Goal: Task Accomplishment & Management: Use online tool/utility

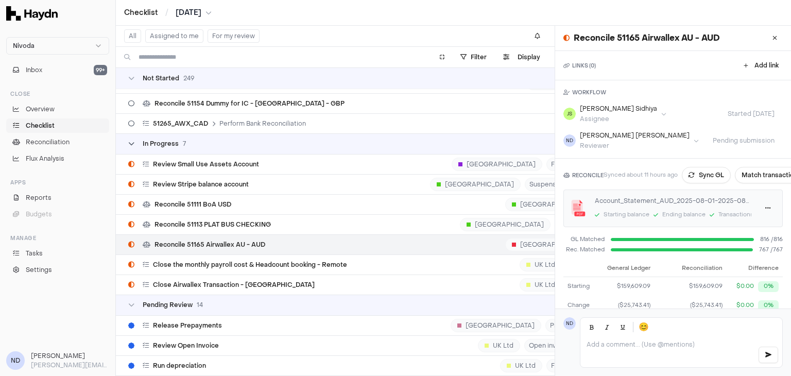
click at [131, 141] on icon at bounding box center [131, 144] width 6 height 6
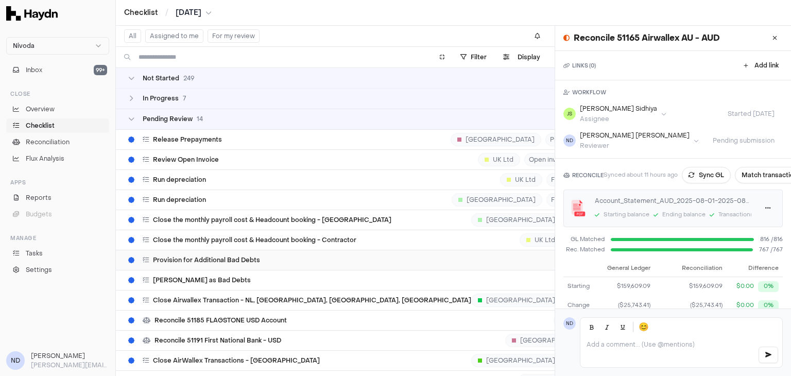
scroll to position [5058, 0]
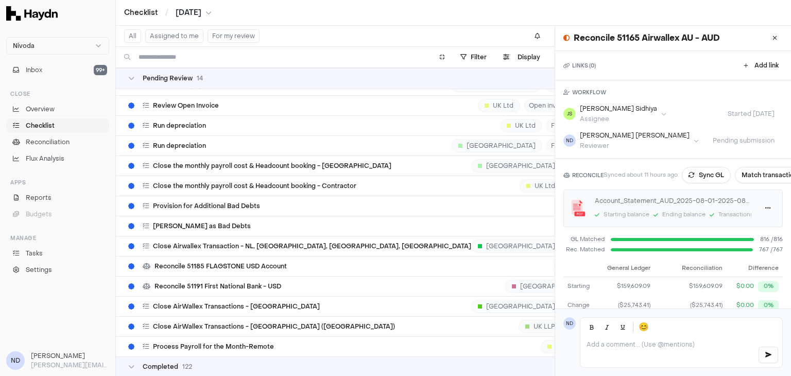
click at [189, 14] on span "[DATE]" at bounding box center [189, 13] width 26 height 10
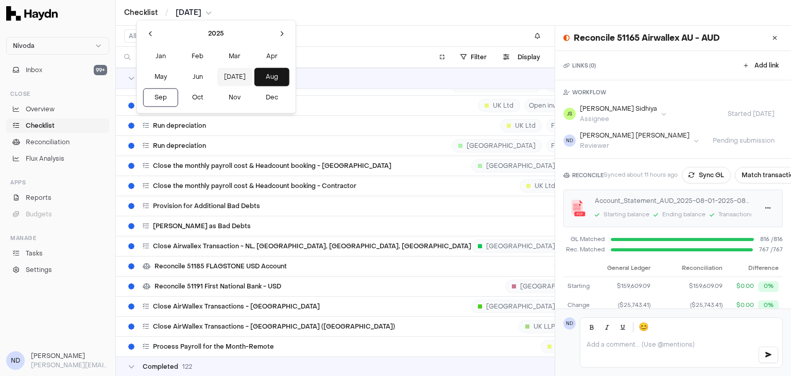
click at [217, 76] on button "Jul" at bounding box center [234, 76] width 35 height 19
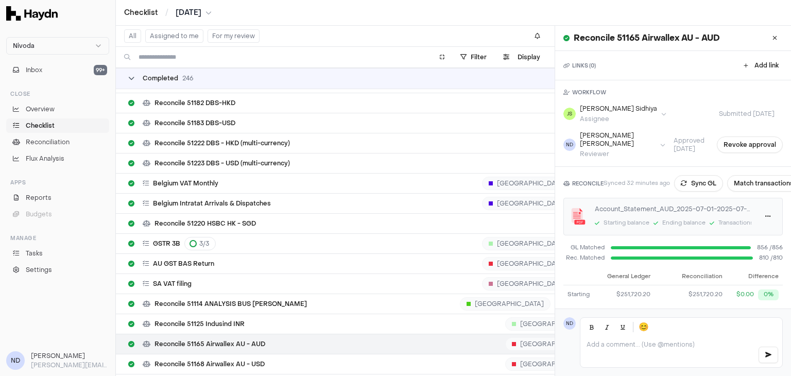
click at [133, 77] on icon at bounding box center [131, 78] width 6 height 6
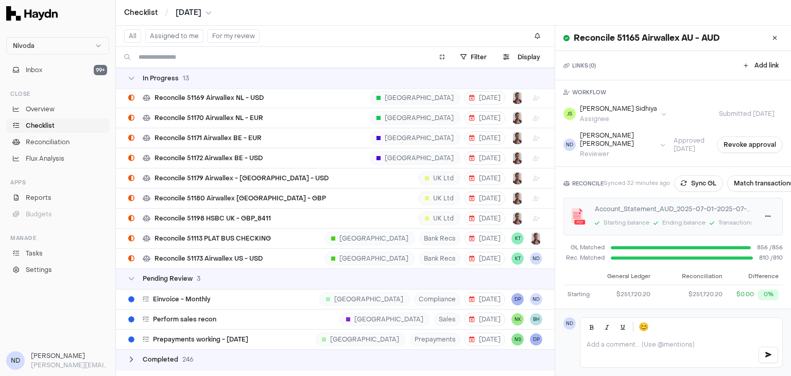
click at [133, 77] on icon at bounding box center [131, 78] width 6 height 6
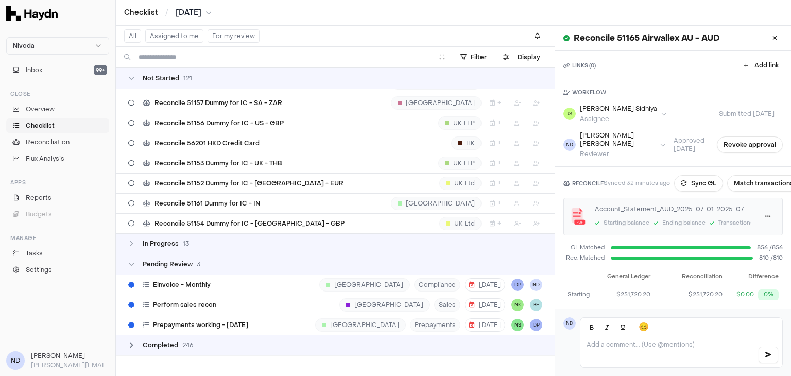
scroll to position [2273, 0]
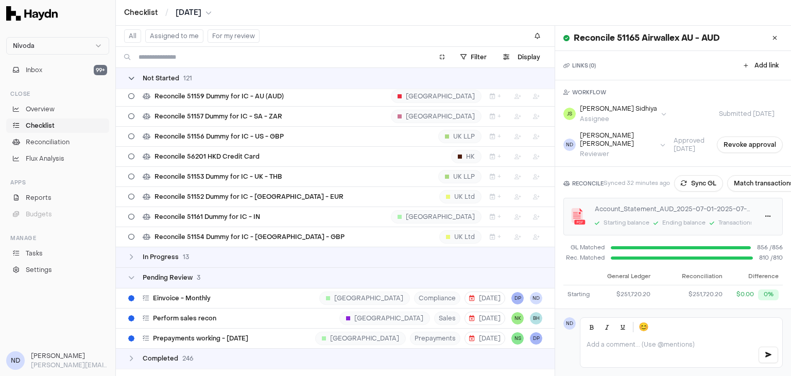
click at [132, 78] on icon at bounding box center [131, 78] width 6 height 6
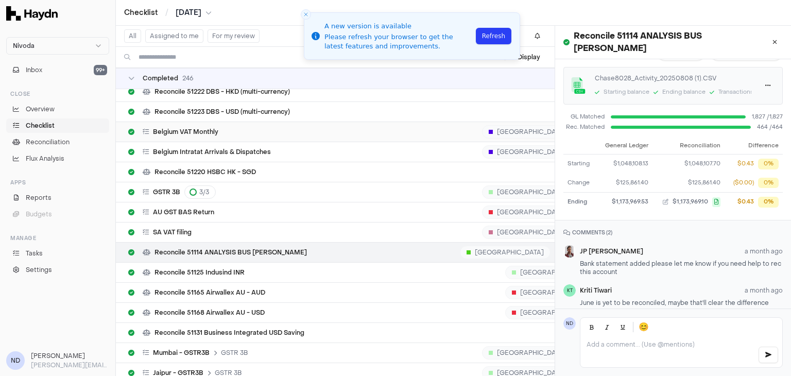
scroll to position [46, 0]
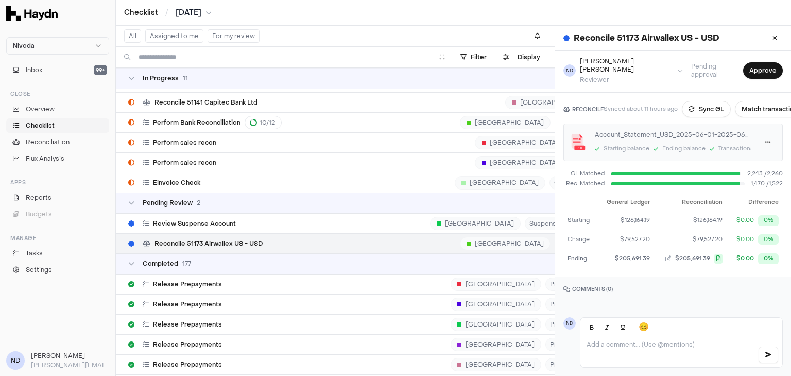
scroll to position [3660, 0]
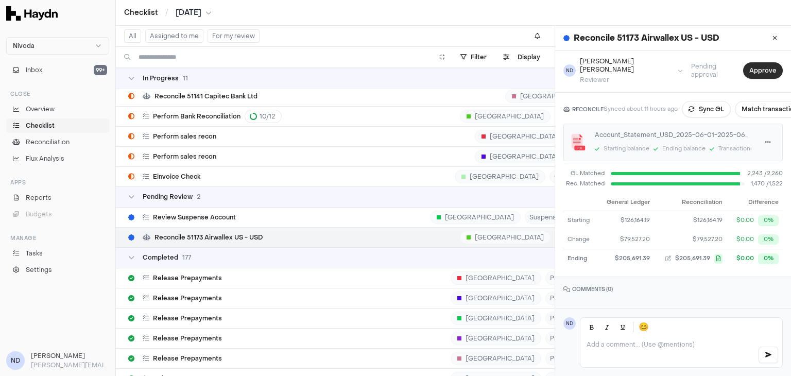
click at [756, 65] on button "Approve" at bounding box center [763, 70] width 40 height 16
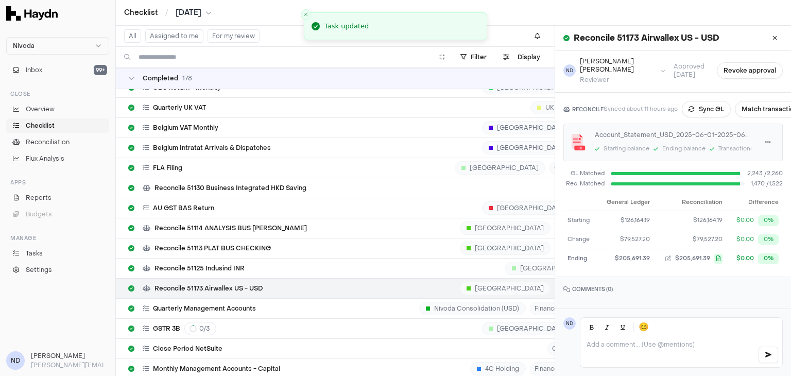
scroll to position [6490, 0]
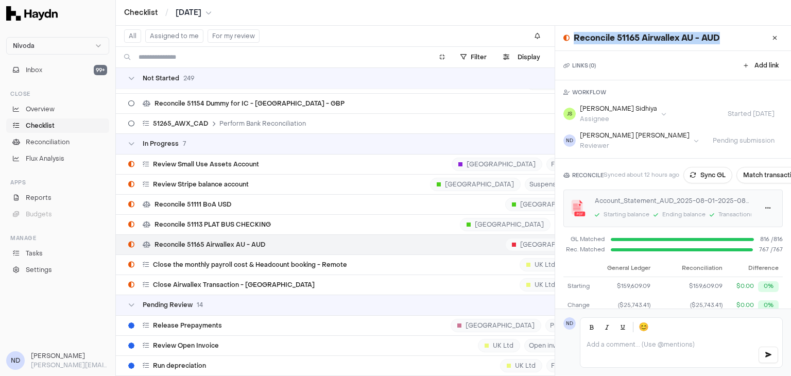
drag, startPoint x: 726, startPoint y: 38, endPoint x: 561, endPoint y: 38, distance: 165.4
click at [561, 38] on div "Reconcile 51165 Airwallex AU - AUD" at bounding box center [673, 38] width 236 height 25
copy div "Reconcile 51165 Airwallex AU - AUD"
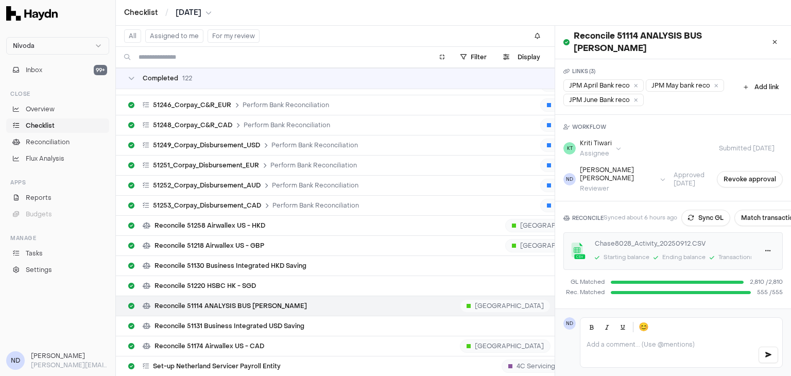
scroll to position [7399, 0]
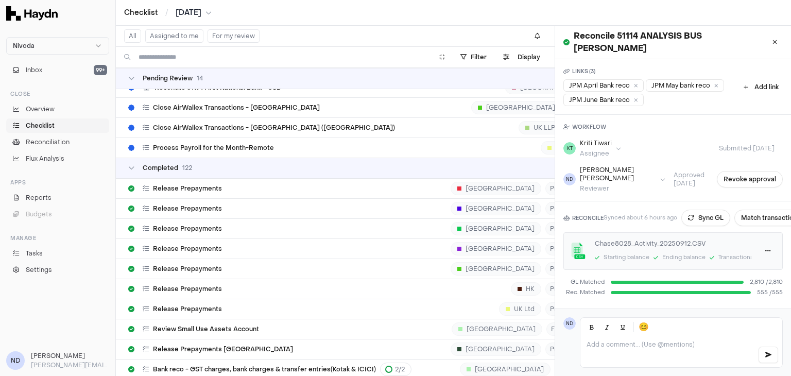
scroll to position [6089, 0]
